Goal: Ask a question

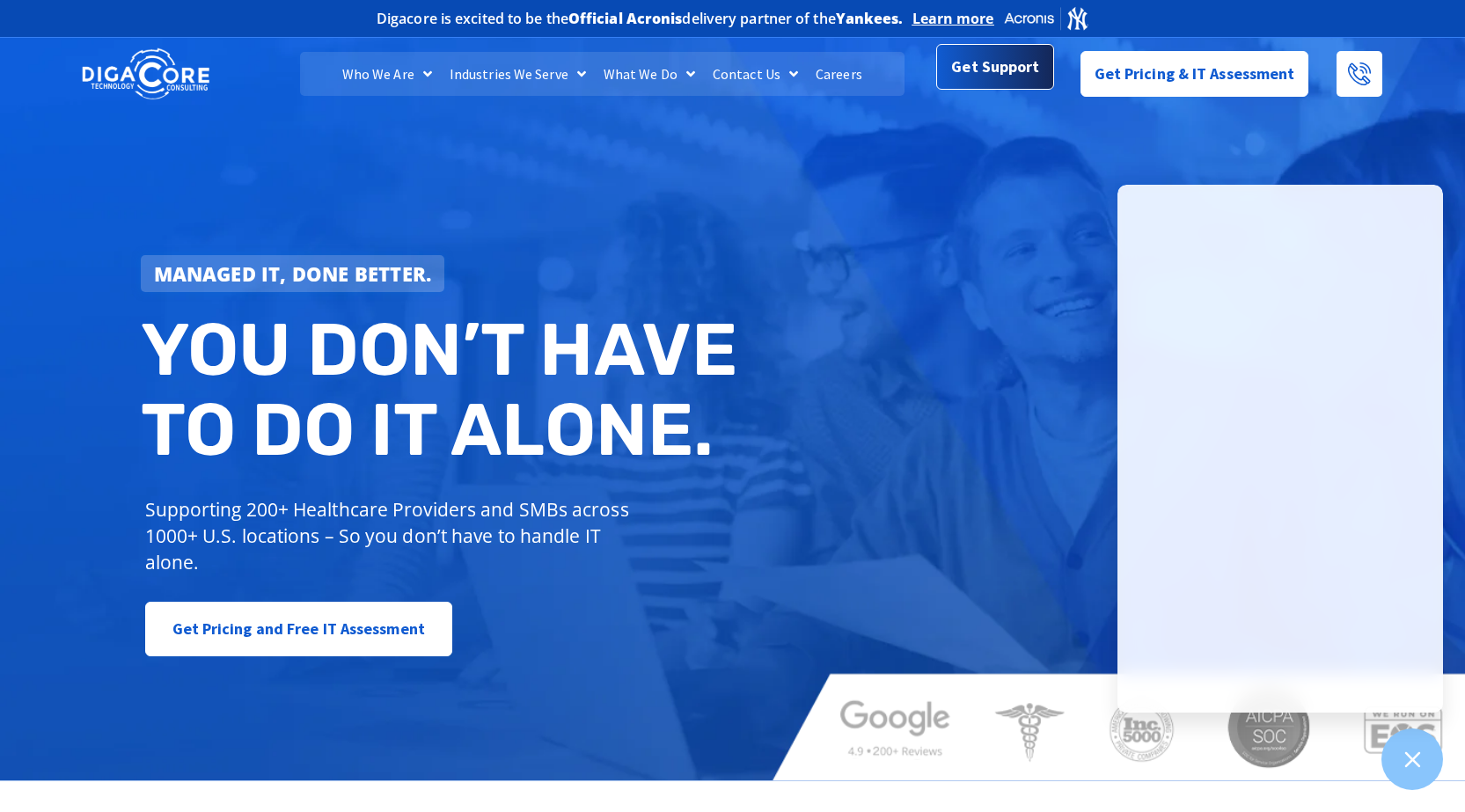
click at [945, 91] on div "Get Support" at bounding box center [994, 74] width 117 height 45
click at [971, 72] on span "Get Support" at bounding box center [994, 67] width 88 height 35
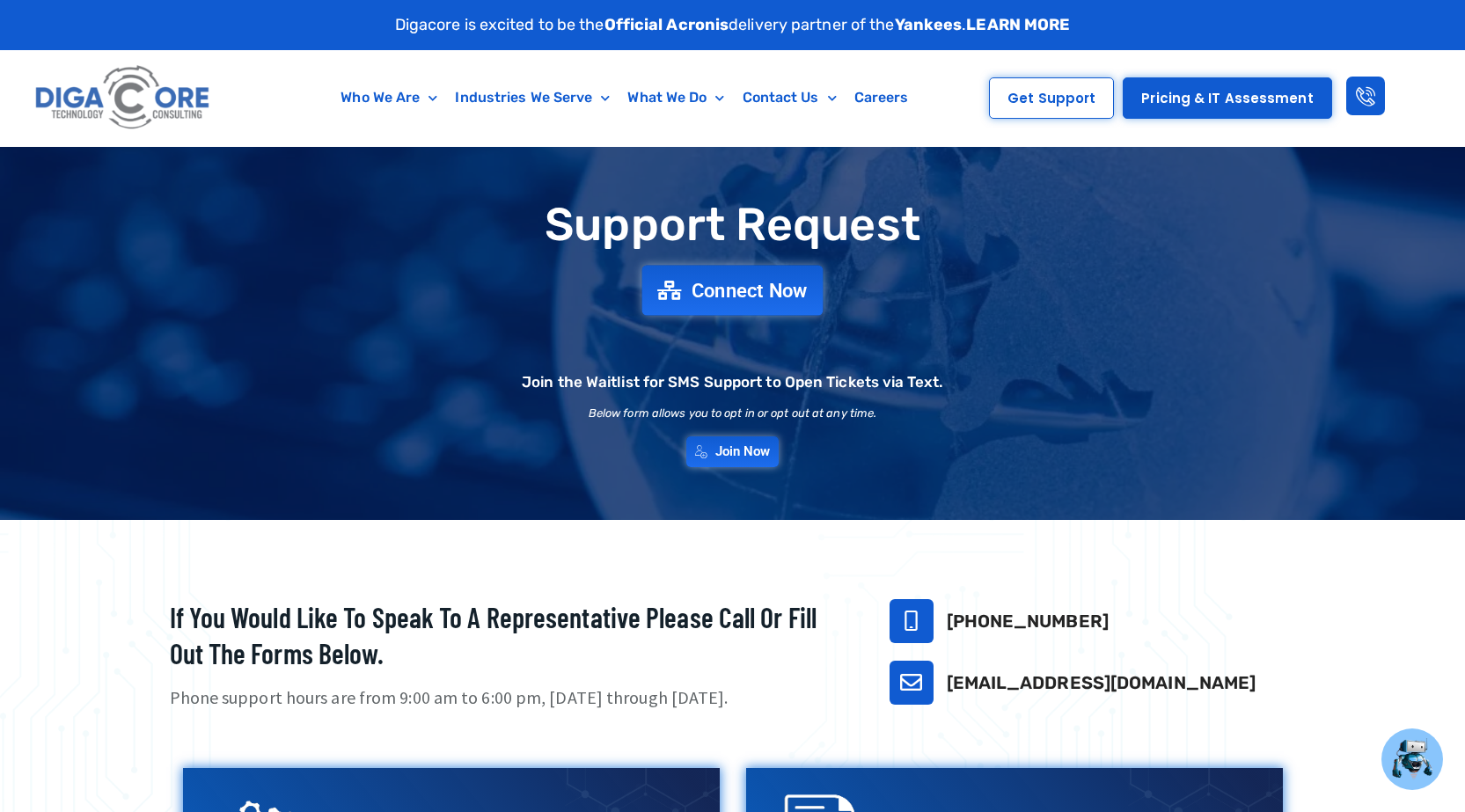
click at [721, 299] on span "Connect Now" at bounding box center [749, 290] width 116 height 20
